Goal: Task Accomplishment & Management: Complete application form

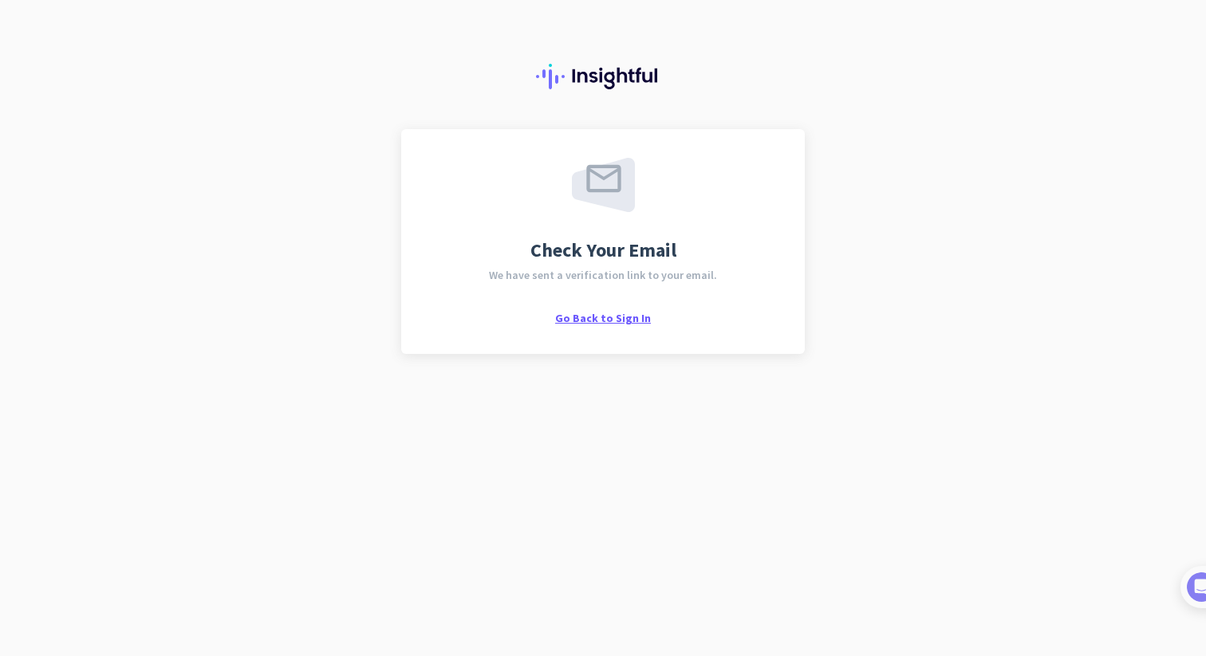
click at [592, 320] on span "Go Back to Sign In" at bounding box center [603, 318] width 96 height 14
click at [600, 313] on span "Go Back to Sign In" at bounding box center [603, 318] width 96 height 14
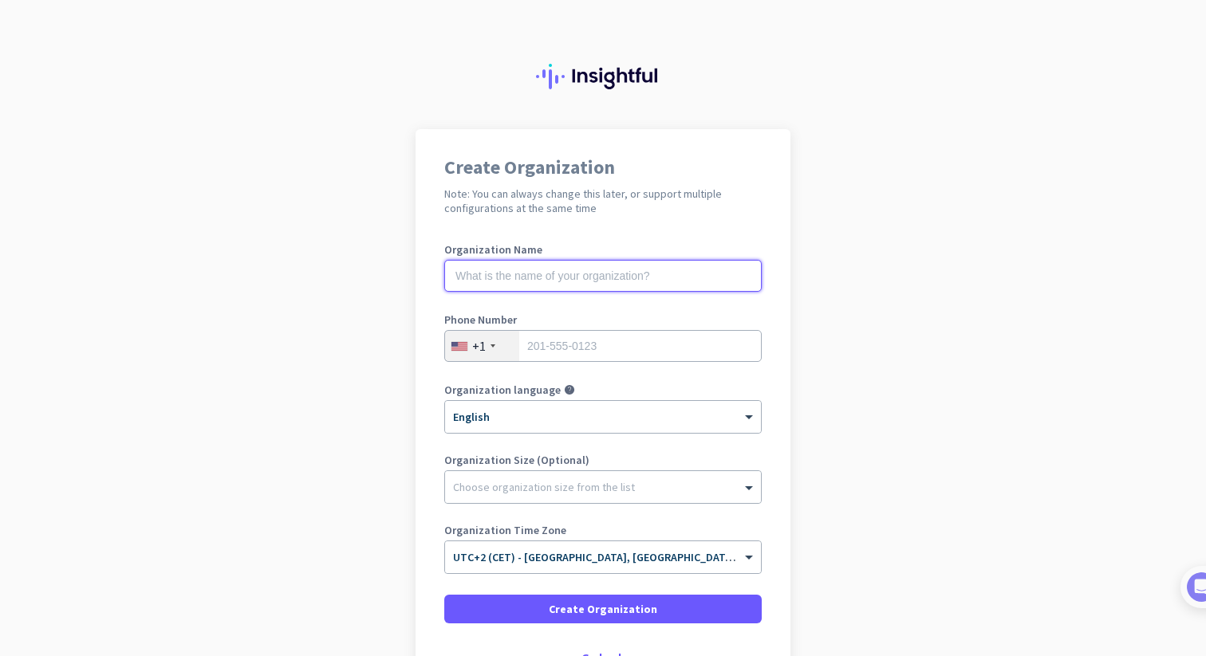
click at [568, 282] on input "text" at bounding box center [602, 276] width 317 height 32
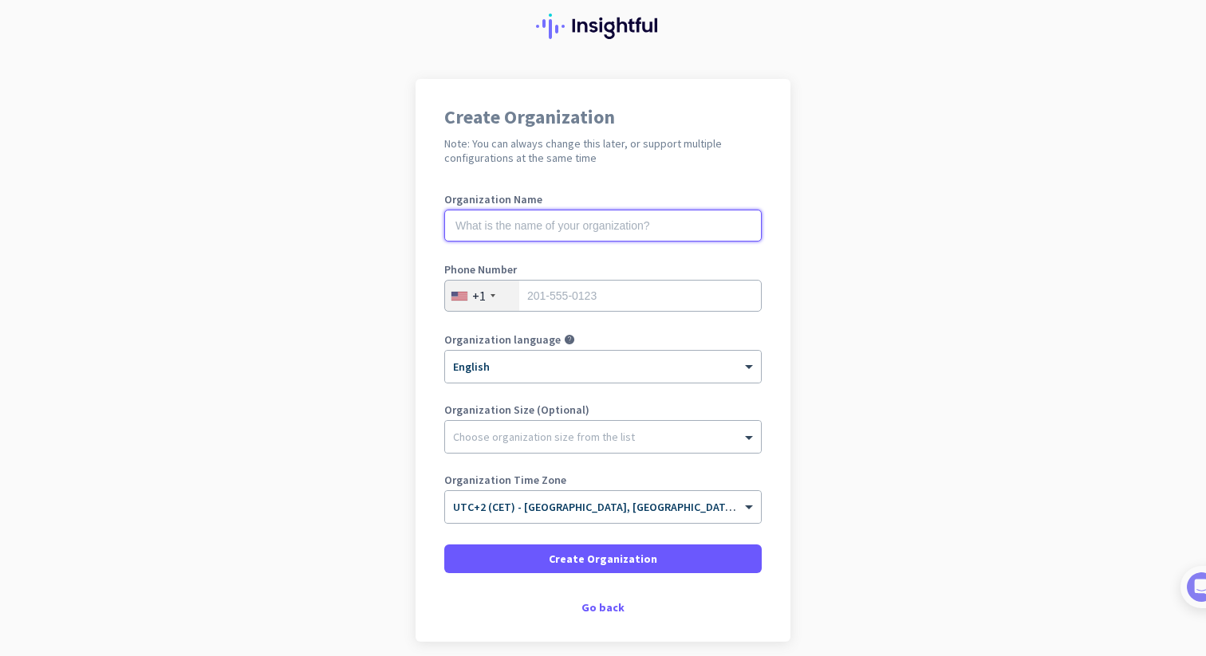
scroll to position [36, 0]
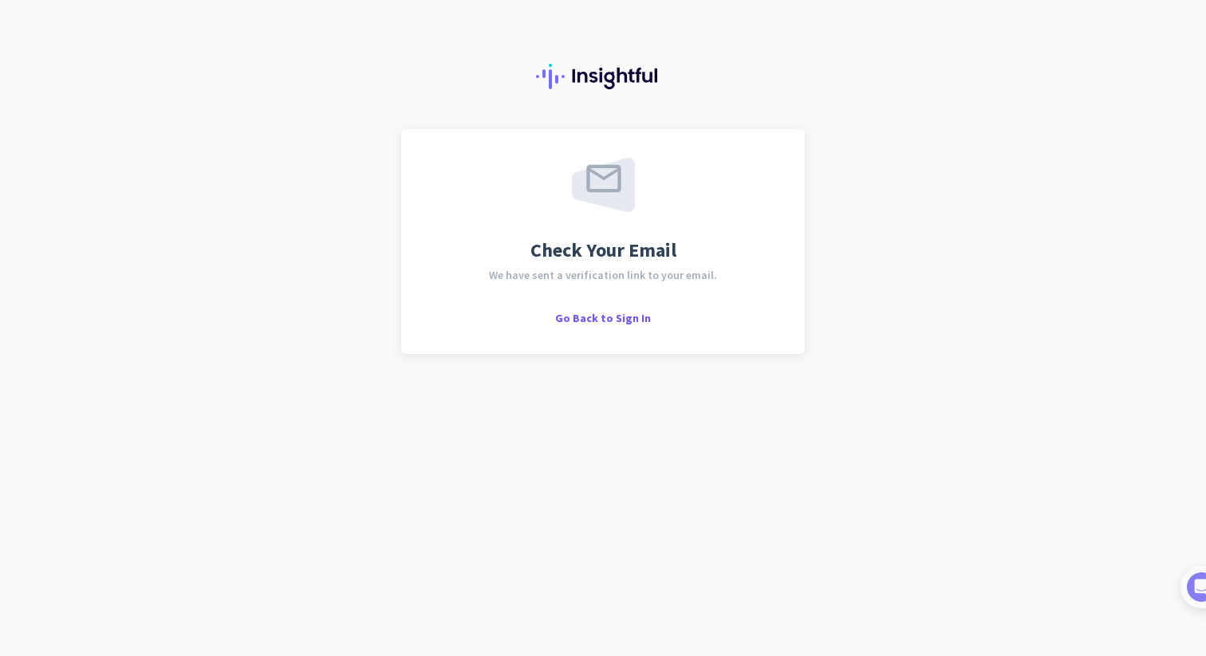
click at [605, 326] on div "Check Your Email We have sent a verification link to your email. Go Back to Sig…" at bounding box center [602, 241] width 403 height 225
click at [602, 321] on span "Go Back to Sign In" at bounding box center [603, 318] width 96 height 14
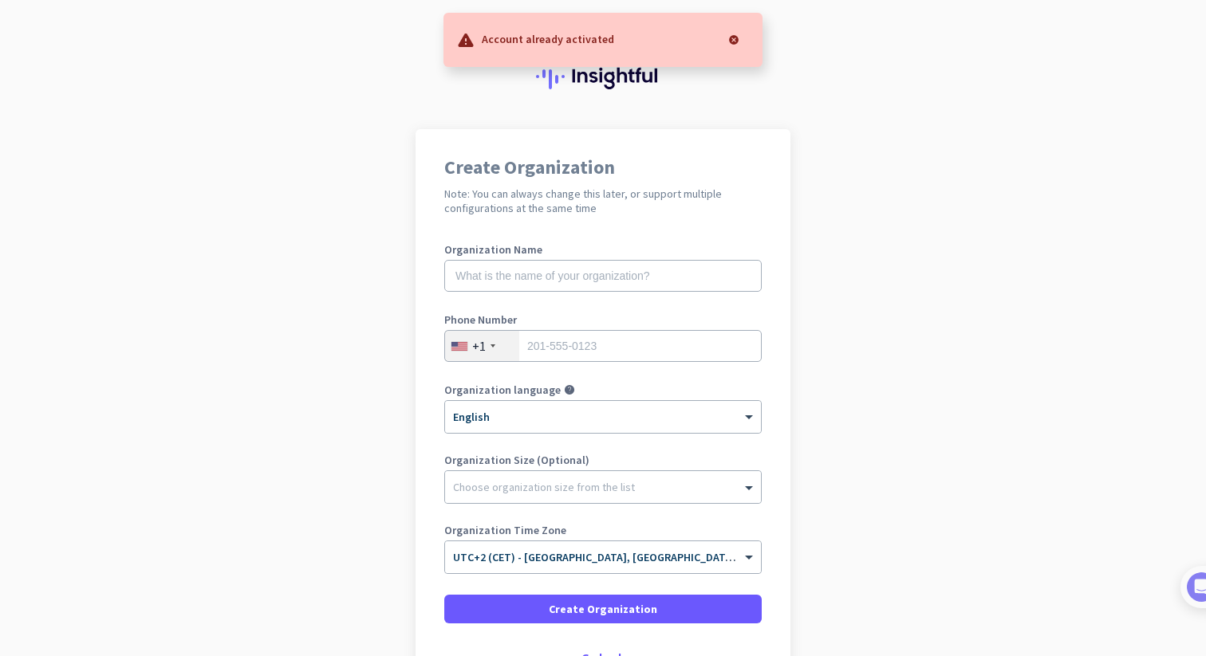
click at [735, 41] on div at bounding box center [734, 40] width 32 height 32
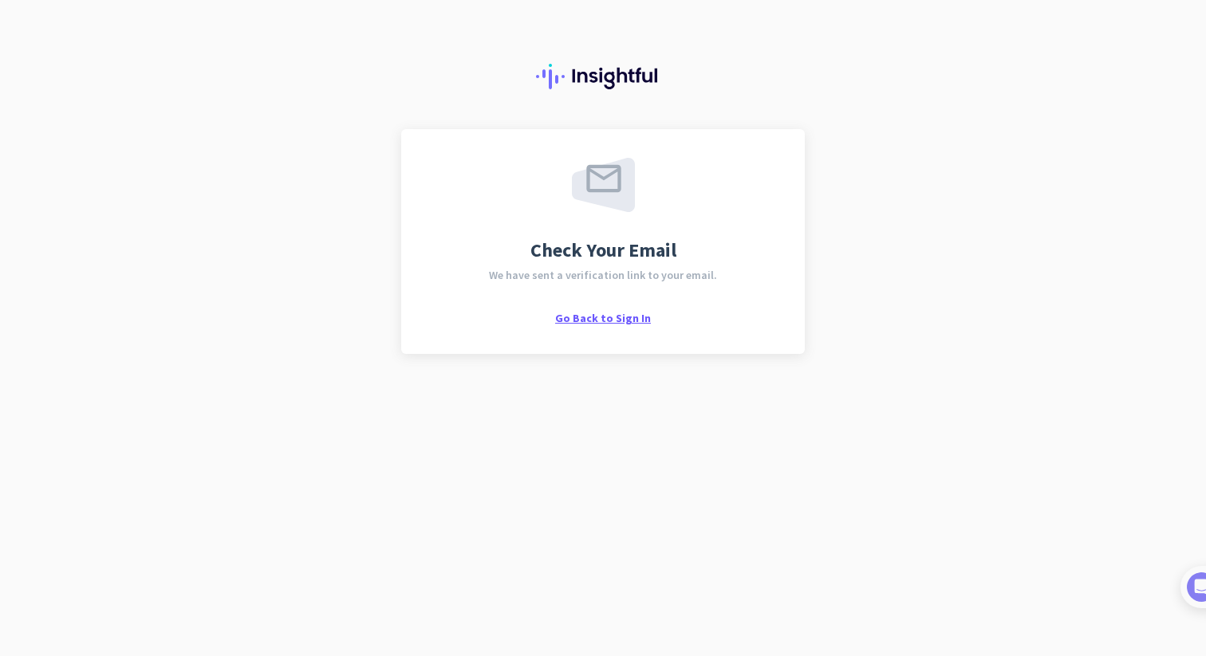
click at [609, 315] on span "Go Back to Sign In" at bounding box center [603, 318] width 96 height 14
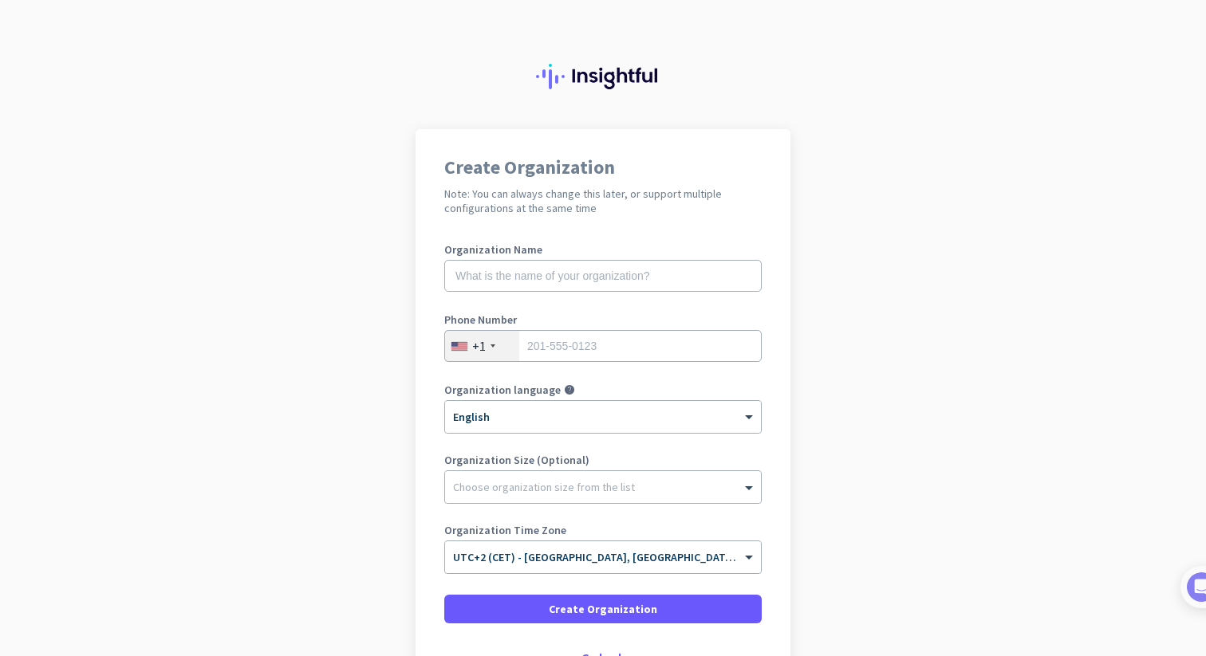
scroll to position [116, 0]
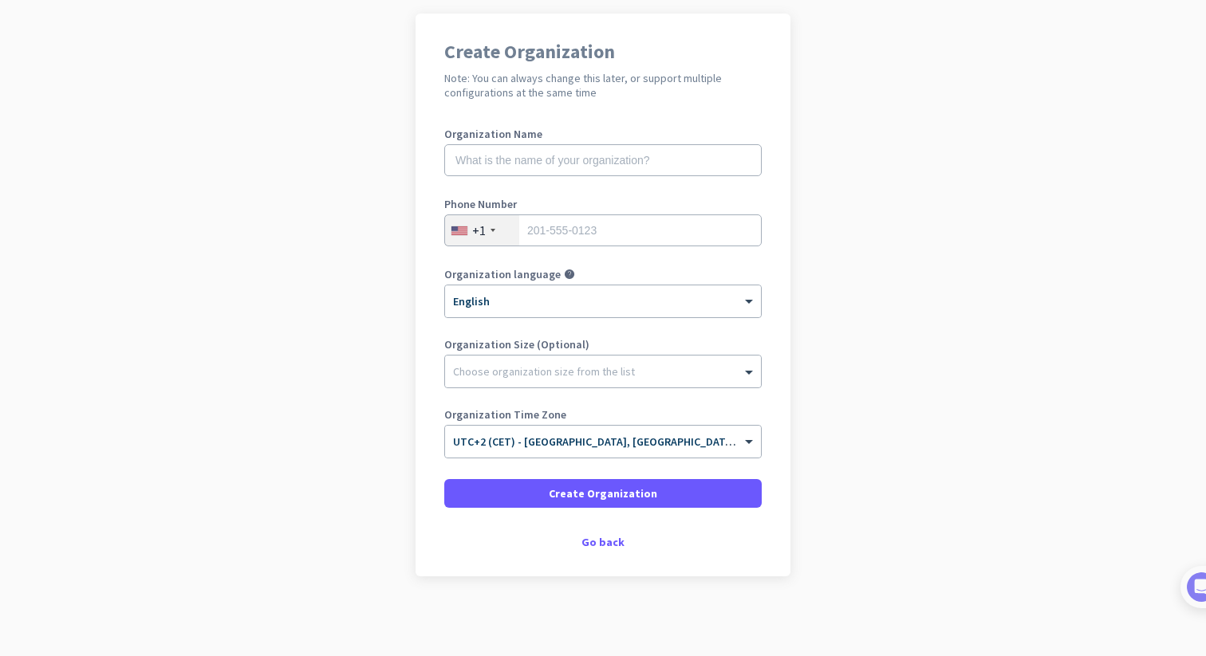
click at [597, 534] on div "Create Organization Note: You can always change this later, or support multiple…" at bounding box center [602, 295] width 375 height 563
click at [596, 545] on div "Go back" at bounding box center [602, 542] width 317 height 11
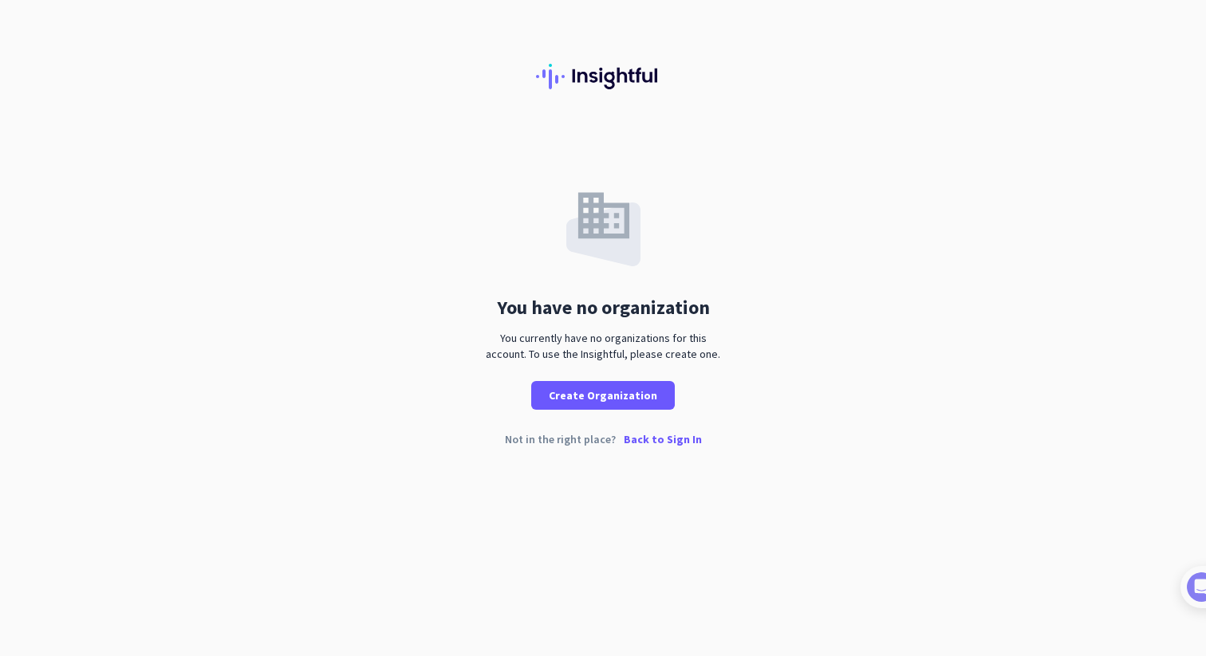
click at [656, 440] on p "Back to Sign In" at bounding box center [663, 439] width 78 height 11
